Goal: Check status

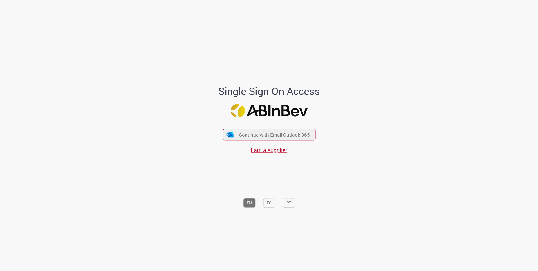
drag, startPoint x: 270, startPoint y: 131, endPoint x: 259, endPoint y: 146, distance: 17.9
click at [270, 131] on span "Continue with Email Outlook 365" at bounding box center [274, 134] width 71 height 6
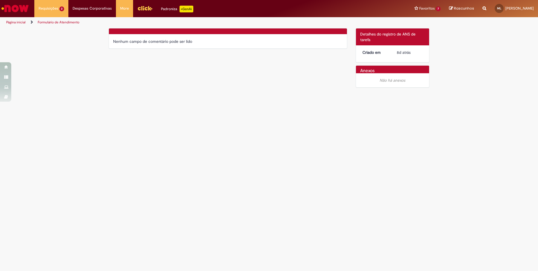
drag, startPoint x: 399, startPoint y: 42, endPoint x: 289, endPoint y: 47, distance: 110.4
click at [399, 42] on div "Detalhes do tíquete Detalhes do registro de ANS de tarefa" at bounding box center [392, 36] width 73 height 17
click at [175, 46] on div "Nenhum campo de comentário pode ser lido" at bounding box center [228, 41] width 238 height 14
click at [67, 22] on link "Formulário de Atendimento" at bounding box center [59, 22] width 42 height 5
click at [116, 71] on div "Verificar Código de Barras Nenhum campo de comentário pode ser lido Detalhes do…" at bounding box center [268, 59] width 329 height 62
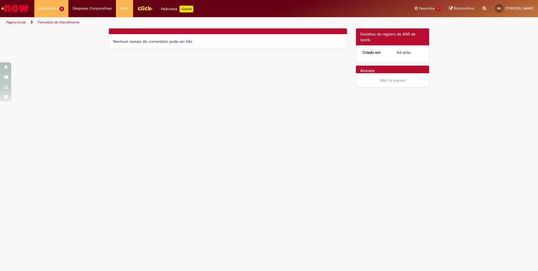
drag, startPoint x: 281, startPoint y: 75, endPoint x: 285, endPoint y: 76, distance: 3.6
click at [283, 76] on div "Verificar Código de Barras Nenhum campo de comentário pode ser lido Detalhes do…" at bounding box center [268, 59] width 329 height 62
drag, startPoint x: 389, startPoint y: 62, endPoint x: 400, endPoint y: 53, distance: 14.2
click at [392, 61] on div "Criado em 8d atrás 8 dias atrás" at bounding box center [392, 53] width 73 height 17
click at [402, 51] on span "8d atrás" at bounding box center [404, 52] width 14 height 5
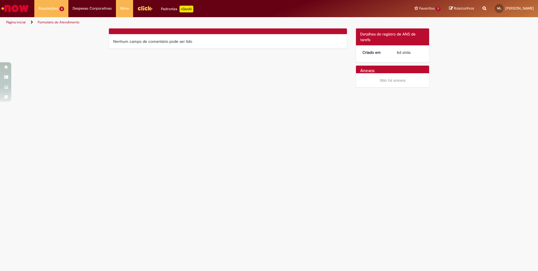
click at [399, 77] on div "Não há anexos" at bounding box center [392, 80] width 73 height 14
drag, startPoint x: 390, startPoint y: 79, endPoint x: 334, endPoint y: 57, distance: 60.3
click at [389, 80] on em "Não há anexos" at bounding box center [393, 80] width 26 height 5
click at [293, 41] on div "Nenhum campo de comentário pode ser lido" at bounding box center [228, 42] width 230 height 6
click at [161, 43] on div "Nenhum campo de comentário pode ser lido" at bounding box center [228, 42] width 230 height 6
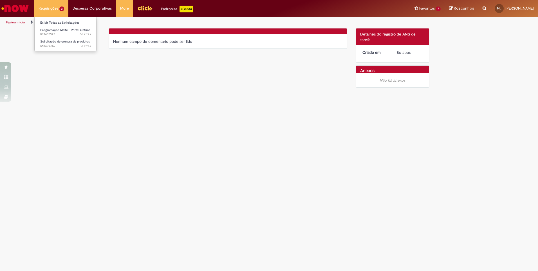
click at [58, 8] on li "Requisições 2 Exibir Todas as Solicitações Programação Malte - Portal Ontime 8d…" at bounding box center [51, 8] width 34 height 17
click at [59, 41] on span "Solicitação de compra de produtos" at bounding box center [65, 41] width 50 height 4
